Goal: Task Accomplishment & Management: Use online tool/utility

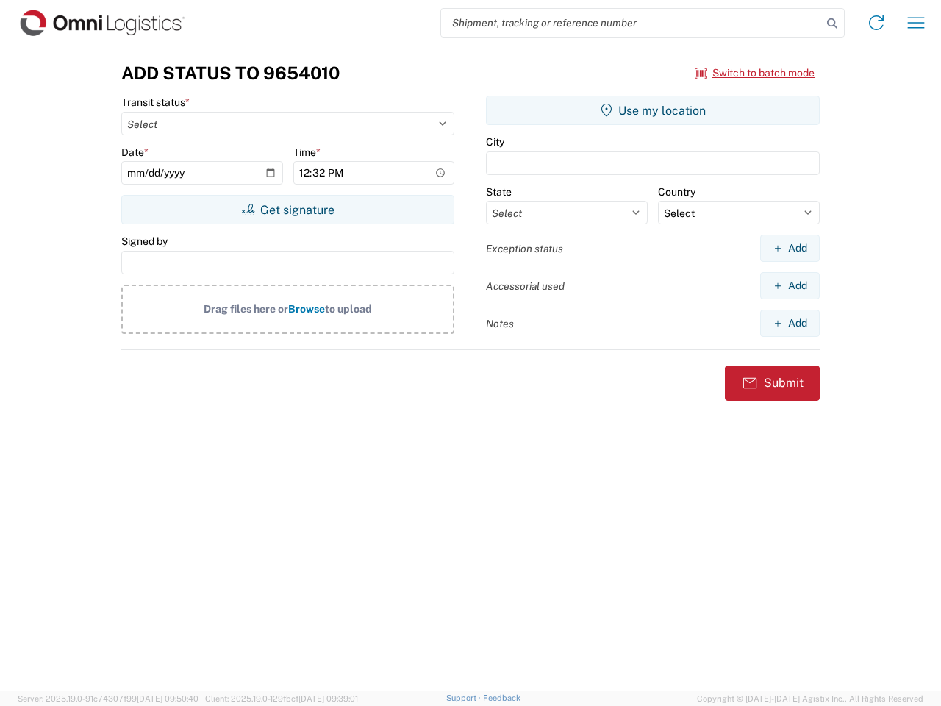
click at [632, 23] on input "search" at bounding box center [631, 23] width 381 height 28
click at [832, 24] on icon at bounding box center [832, 23] width 21 height 21
click at [877, 23] on icon at bounding box center [877, 23] width 24 height 24
click at [916, 23] on icon "button" at bounding box center [916, 22] width 17 height 11
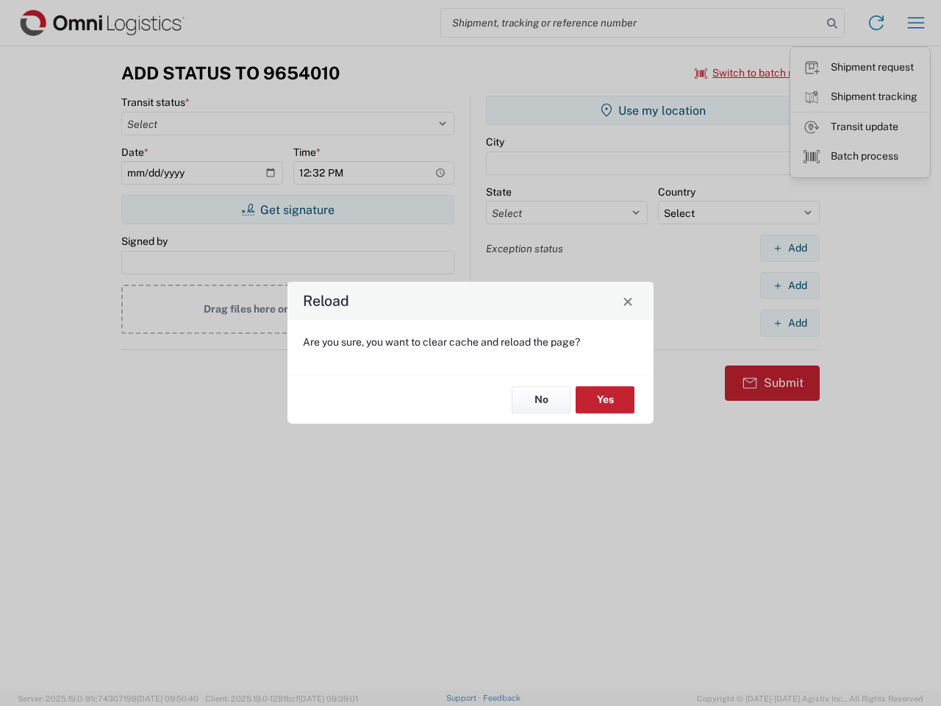
click at [288, 210] on div "Reload Are you sure, you want to clear cache and reload the page? No Yes" at bounding box center [470, 353] width 941 height 706
click at [653, 110] on div "Reload Are you sure, you want to clear cache and reload the page? No Yes" at bounding box center [470, 353] width 941 height 706
click at [790, 248] on div "Reload Are you sure, you want to clear cache and reload the page? No Yes" at bounding box center [470, 353] width 941 height 706
click at [790, 285] on div "Reload Are you sure, you want to clear cache and reload the page? No Yes" at bounding box center [470, 353] width 941 height 706
click at [790, 323] on div "Reload Are you sure, you want to clear cache and reload the page? No Yes" at bounding box center [470, 353] width 941 height 706
